Goal: Transaction & Acquisition: Obtain resource

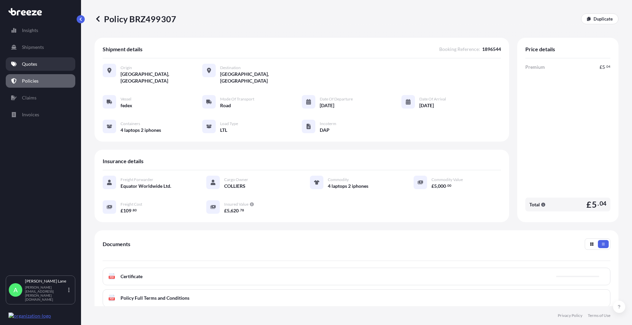
click at [32, 62] on p "Quotes" at bounding box center [29, 64] width 15 height 7
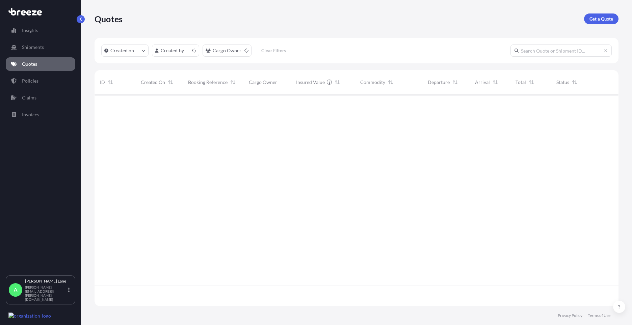
scroll to position [211, 519]
click at [605, 18] on p "Get a Quote" at bounding box center [602, 19] width 24 height 7
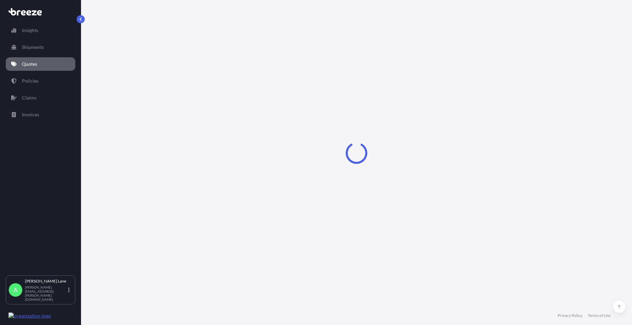
select select "Road"
select select "1"
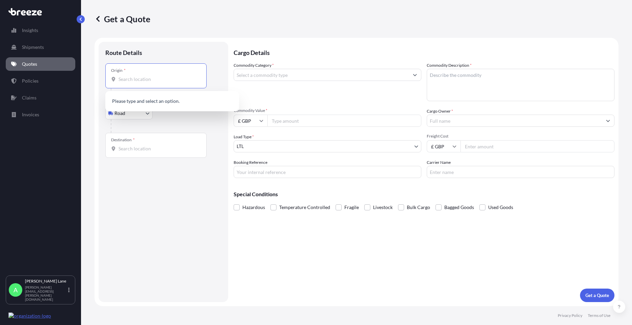
paste input "EN3 7QA"
click at [187, 106] on div "[STREET_ADDRESS]" at bounding box center [172, 102] width 128 height 16
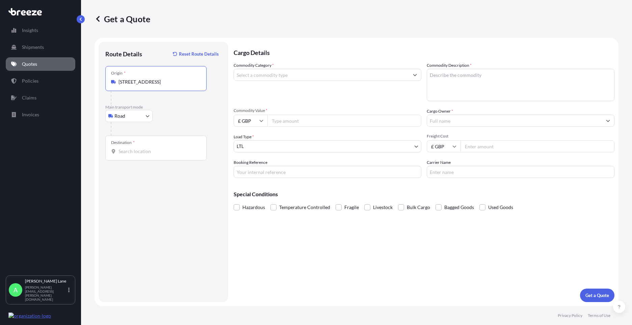
type input "[STREET_ADDRESS]"
click at [154, 150] on input "Destination *" at bounding box center [159, 151] width 80 height 7
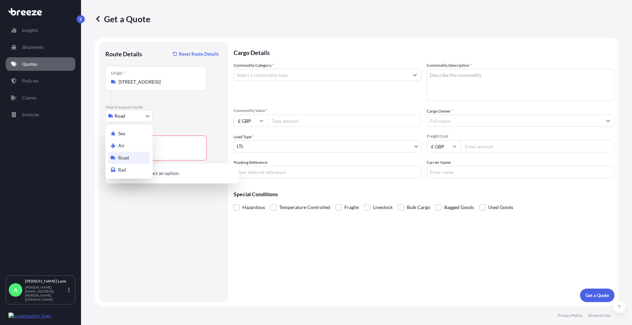
click at [133, 119] on body "0 options available. Insights Shipments Quotes Policies Claims Invoices A [PERS…" at bounding box center [316, 162] width 632 height 325
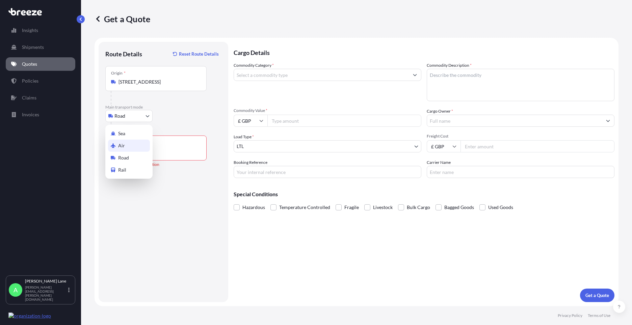
click at [134, 145] on div "Air" at bounding box center [129, 146] width 42 height 12
select select "Air"
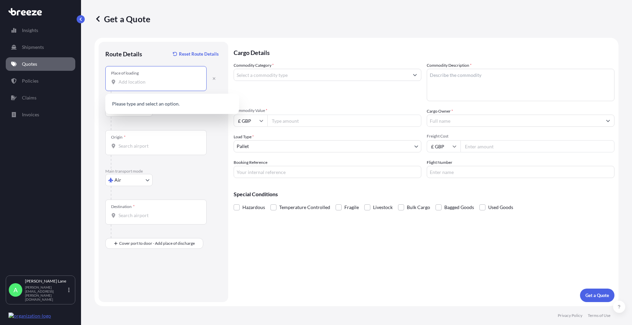
click at [155, 82] on input "Place of loading" at bounding box center [159, 82] width 80 height 7
click at [178, 108] on div "[STREET_ADDRESS]" at bounding box center [172, 105] width 128 height 16
type input "[STREET_ADDRESS]"
click at [163, 104] on b "[STREET_ADDRESS]" at bounding box center [149, 105] width 43 height 6
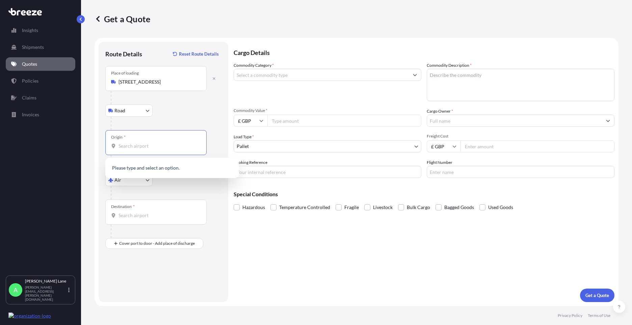
click at [151, 146] on input "Origin *" at bounding box center [159, 146] width 80 height 7
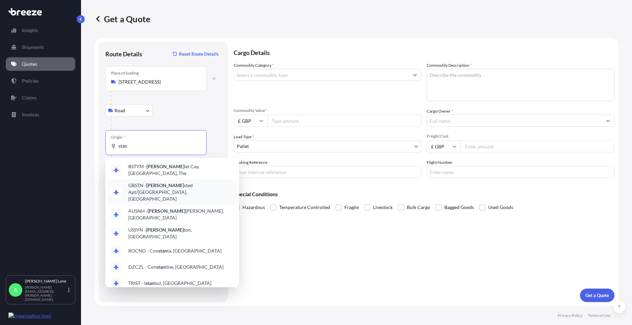
click at [157, 181] on div "GBSTN - [PERSON_NAME] Apt/[GEOGRAPHIC_DATA], [GEOGRAPHIC_DATA]" at bounding box center [172, 193] width 128 height 26
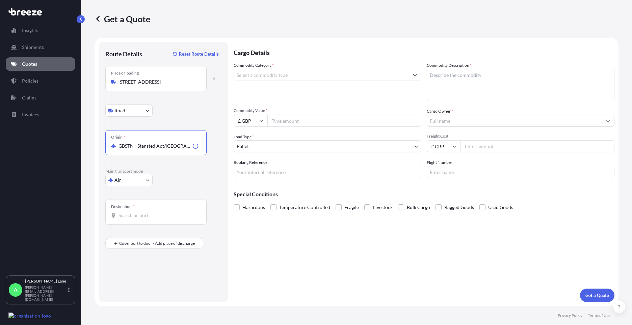
type input "GBSTN - Stansted Apt/[GEOGRAPHIC_DATA], [GEOGRAPHIC_DATA]"
click at [158, 218] on input "Destination *" at bounding box center [159, 215] width 80 height 7
paste input "FORT [PERSON_NAME]"
type input "USFMY / RSW - [GEOGRAPHIC_DATA][PERSON_NAME], [GEOGRAPHIC_DATA]"
click at [161, 275] on div "Place of Discharge" at bounding box center [155, 276] width 101 height 25
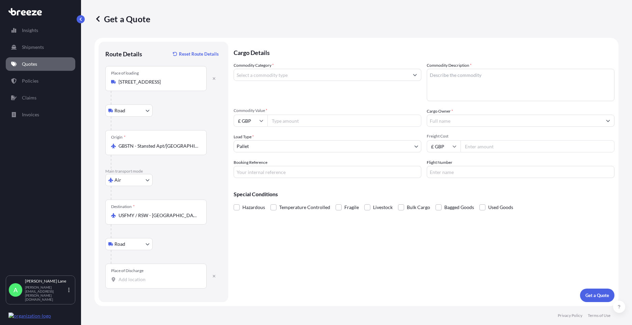
click at [161, 277] on input "Place of Discharge" at bounding box center [159, 280] width 80 height 7
paste input "33913"
type input "[GEOGRAPHIC_DATA], [GEOGRAPHIC_DATA]"
click at [260, 78] on input "Commodity Category *" at bounding box center [321, 75] width 175 height 12
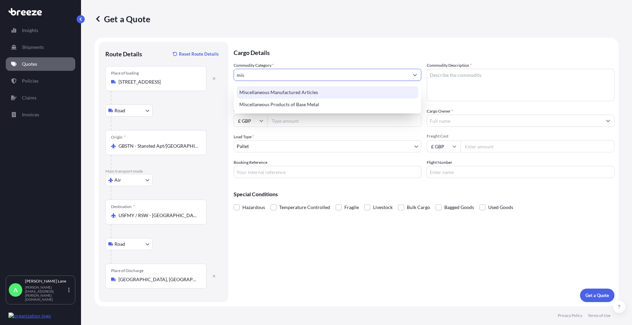
click at [269, 93] on div "Miscellaneous Manufactured Articles" at bounding box center [328, 92] width 182 height 12
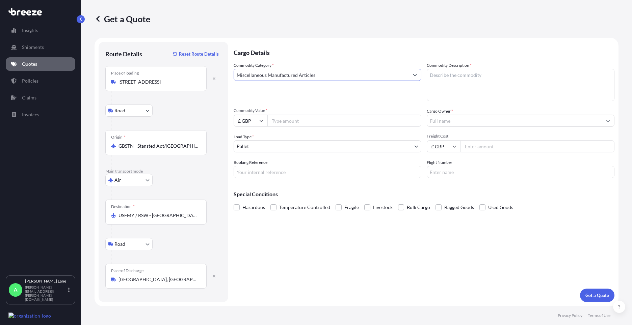
type input "Miscellaneous Manufactured Articles"
click at [285, 123] on input "Commodity Value *" at bounding box center [344, 121] width 154 height 12
type input "999.62"
click at [275, 176] on input "Booking Reference" at bounding box center [328, 172] width 188 height 12
click at [471, 250] on div "Cargo Details Commodity Category * Miscellaneous Manufactured Articles Commodit…" at bounding box center [424, 172] width 381 height 261
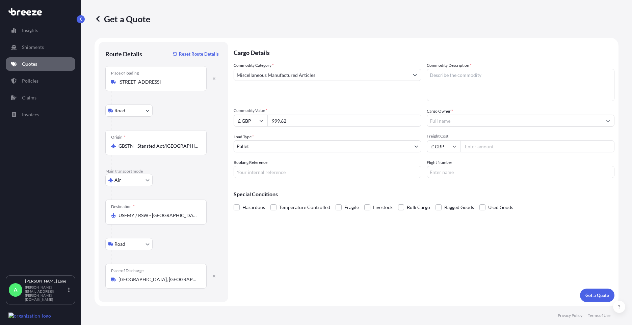
click at [270, 148] on body "Insights Shipments Quotes Policies Claims Invoices A [PERSON_NAME] [PERSON_NAME…" at bounding box center [316, 162] width 632 height 325
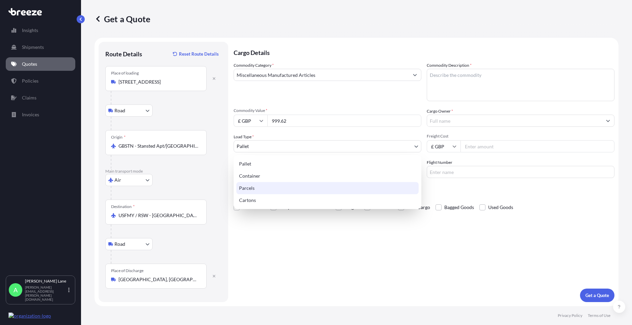
click at [253, 188] on div "Parcels" at bounding box center [327, 188] width 182 height 12
select select "3"
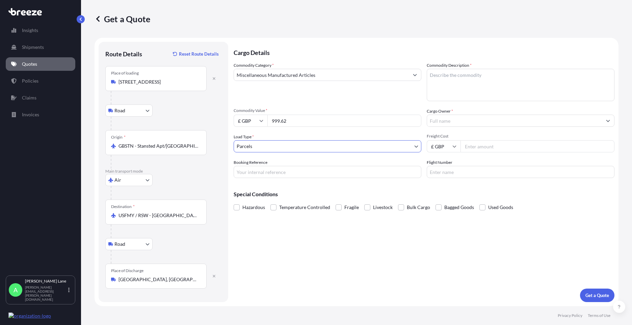
drag, startPoint x: 280, startPoint y: 170, endPoint x: 280, endPoint y: 175, distance: 5.1
click at [280, 170] on input "Booking Reference" at bounding box center [328, 172] width 188 height 12
paste input "1896576"
type input "1896576"
click at [477, 88] on textarea "Commodity Description *" at bounding box center [521, 85] width 188 height 32
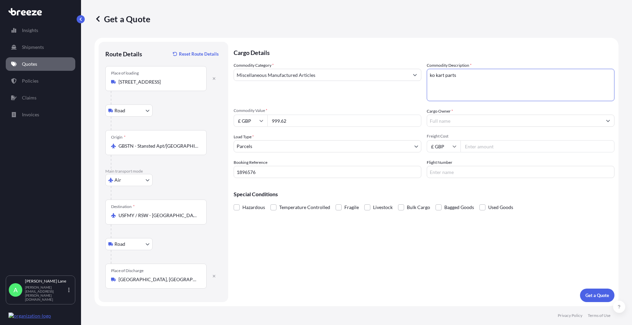
drag, startPoint x: 466, startPoint y: 79, endPoint x: 413, endPoint y: 80, distance: 53.4
click at [413, 80] on div "Commodity Category * Miscellaneous Manufactured Articles Commodity Description …" at bounding box center [424, 120] width 381 height 116
type textarea "GO KART PARTS"
click at [458, 121] on input "Cargo Owner *" at bounding box center [514, 121] width 175 height 12
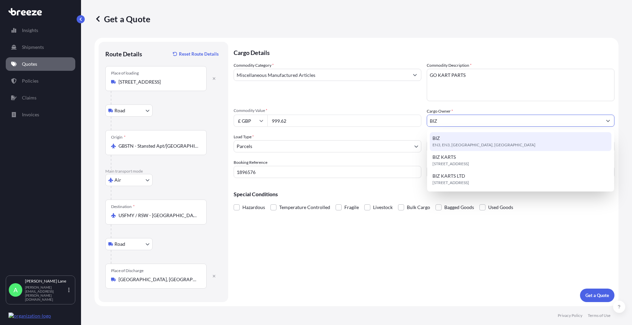
click at [462, 147] on span "EN3, EN3, [GEOGRAPHIC_DATA], [GEOGRAPHIC_DATA]" at bounding box center [484, 145] width 103 height 7
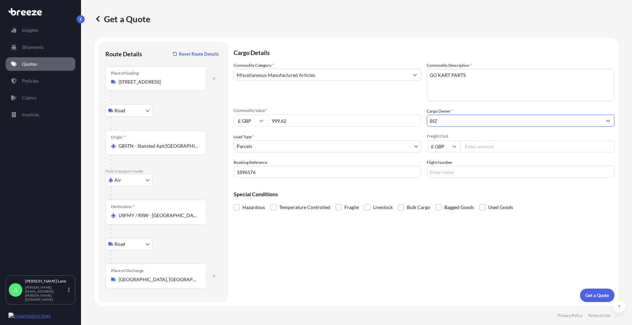
type input "BIZ"
click at [475, 149] on input "Freight Cost" at bounding box center [538, 146] width 154 height 12
type input "549.99"
click at [443, 177] on input "Flight Number" at bounding box center [521, 172] width 188 height 12
type input "FEDEX"
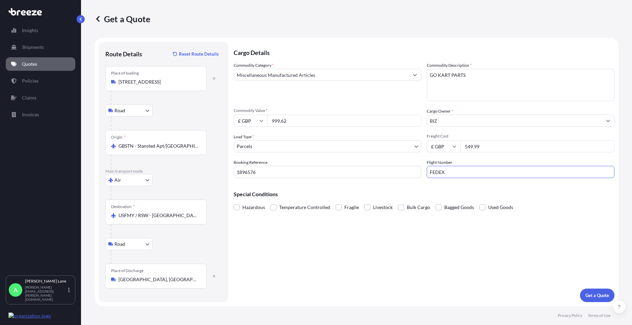
click at [394, 214] on div "Cargo Details Commodity Category * Miscellaneous Manufactured Articles Commodit…" at bounding box center [424, 172] width 381 height 261
click at [590, 295] on p "Get a Quote" at bounding box center [597, 295] width 24 height 7
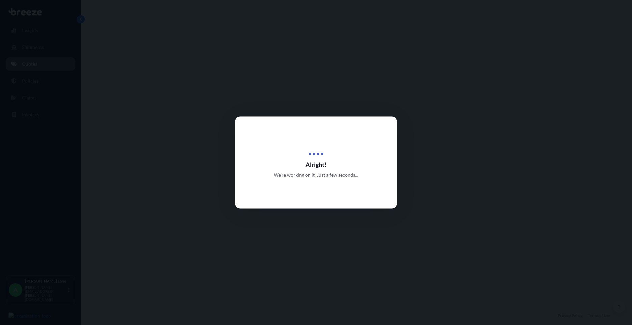
select select "Road"
select select "Air"
select select "Road"
select select "3"
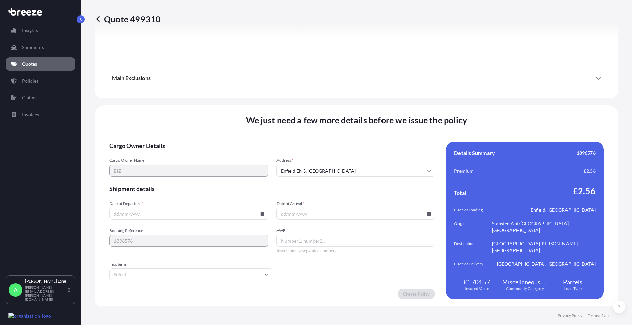
scroll to position [880, 0]
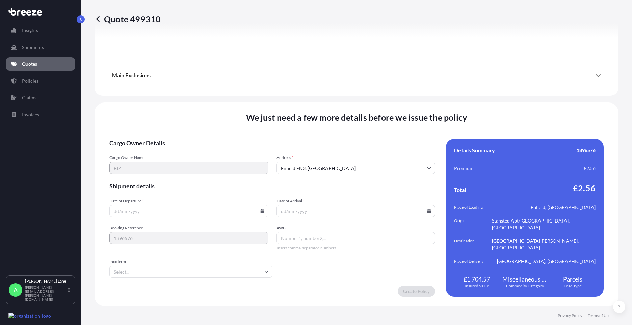
click at [262, 215] on input "Date of Departure *" at bounding box center [188, 211] width 159 height 12
click at [261, 213] on icon at bounding box center [262, 211] width 4 height 4
click at [189, 150] on button "18" at bounding box center [188, 151] width 11 height 11
type input "[DATE]"
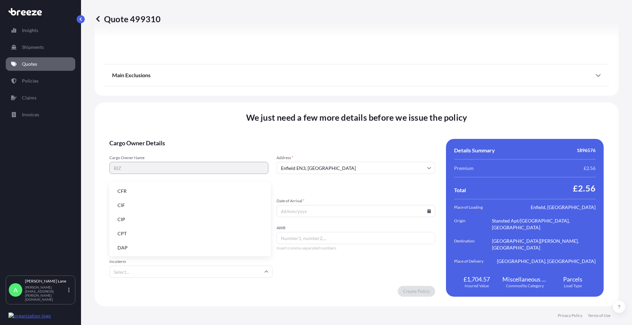
click at [142, 270] on input "Incoterm" at bounding box center [190, 272] width 163 height 12
click at [151, 247] on li "DAP" at bounding box center [190, 248] width 156 height 13
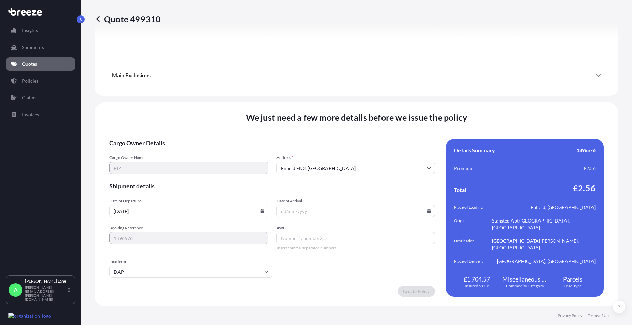
paste input "884471181174"
type input "884471181174"
click at [427, 210] on icon at bounding box center [429, 211] width 4 height 4
click at [398, 100] on button at bounding box center [399, 97] width 11 height 11
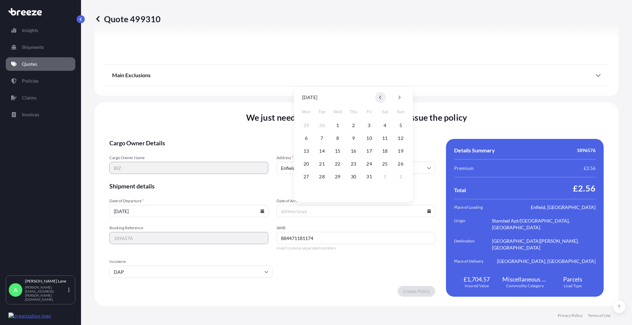
click at [381, 98] on icon at bounding box center [380, 98] width 3 height 4
click at [321, 165] on button "23" at bounding box center [322, 164] width 11 height 11
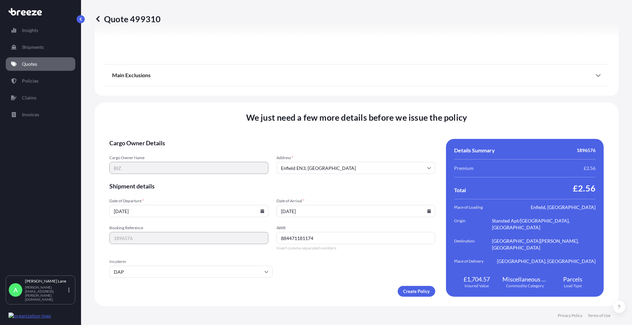
type input "[DATE]"
